Goal: Navigation & Orientation: Find specific page/section

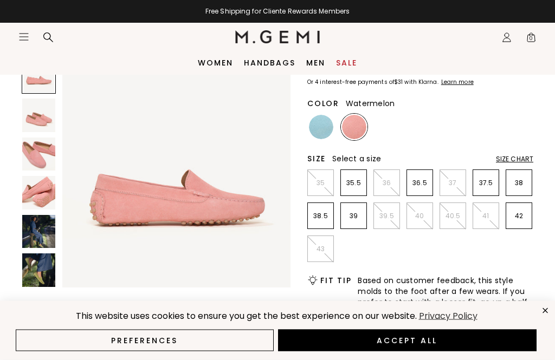
scroll to position [110, 0]
click at [491, 188] on li "37.5" at bounding box center [485, 182] width 27 height 27
click at [487, 186] on p "37.5" at bounding box center [485, 183] width 25 height 9
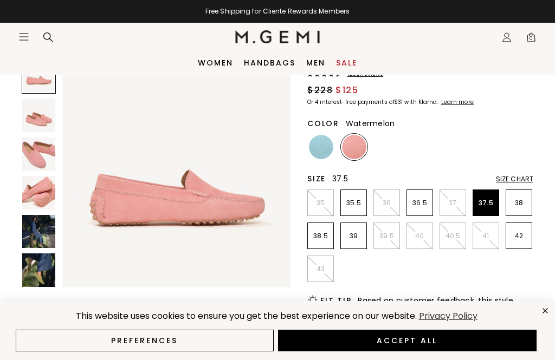
scroll to position [0, 0]
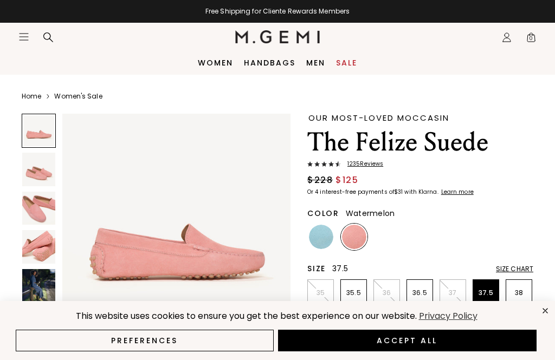
click at [73, 92] on link "Women's Sale" at bounding box center [78, 96] width 48 height 9
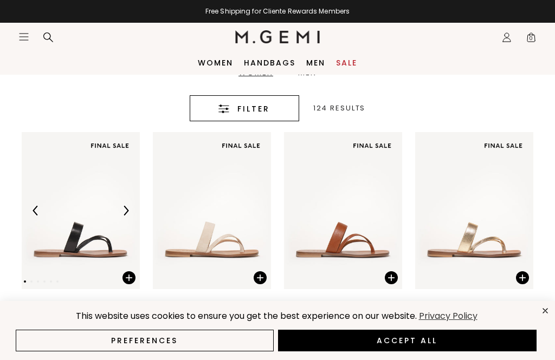
scroll to position [229, 0]
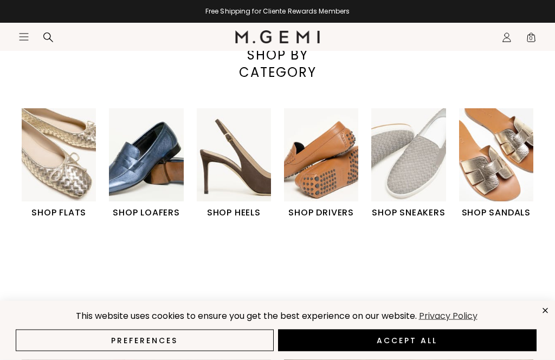
scroll to position [321, 0]
click at [332, 201] on img "4 / 6" at bounding box center [321, 154] width 74 height 93
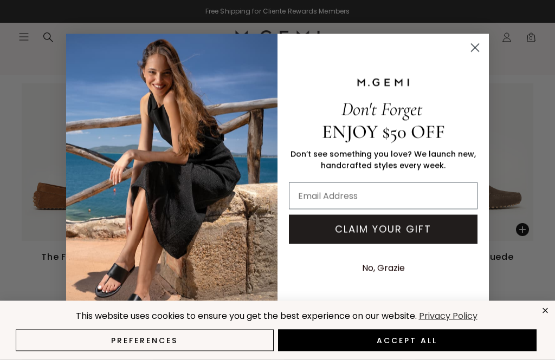
scroll to position [713, 0]
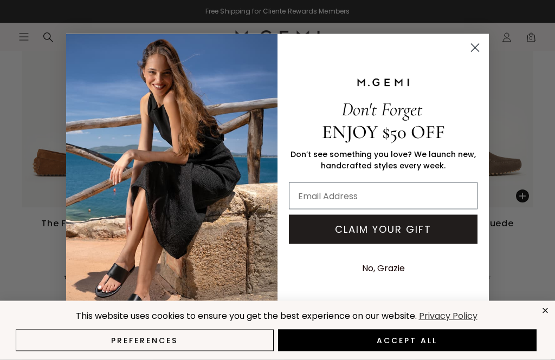
click at [479, 56] on circle "Close dialog" at bounding box center [475, 47] width 18 height 18
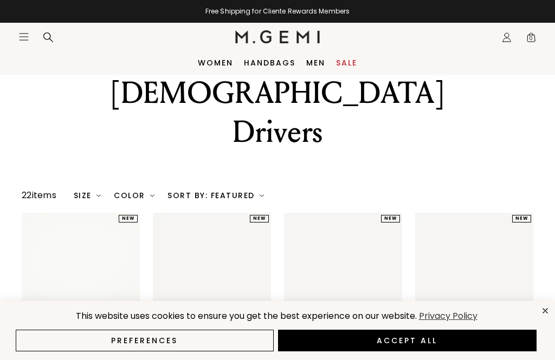
scroll to position [0, 0]
